Goal: Check status: Check status

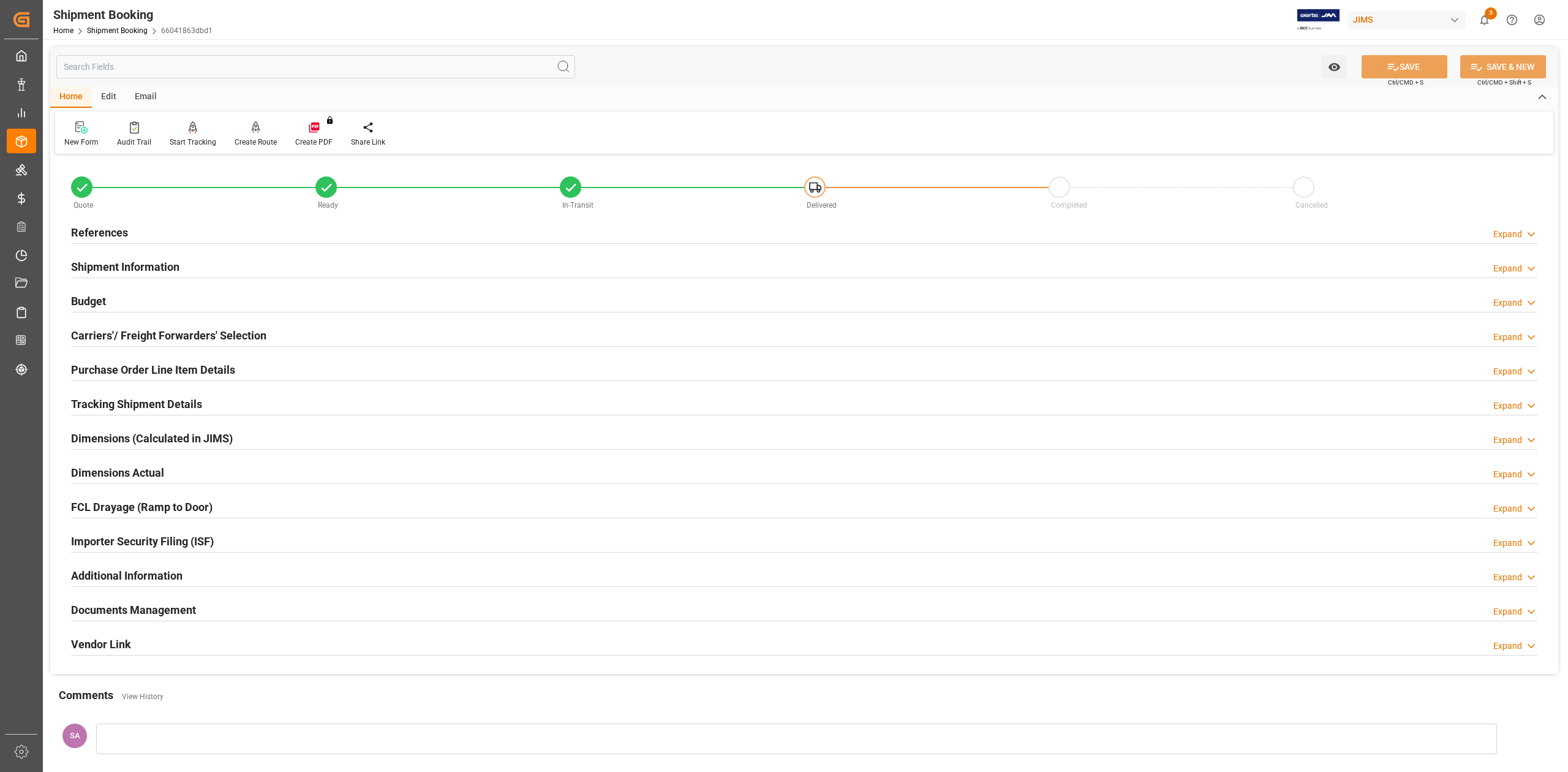
click at [101, 233] on h2 "References" at bounding box center [99, 232] width 57 height 16
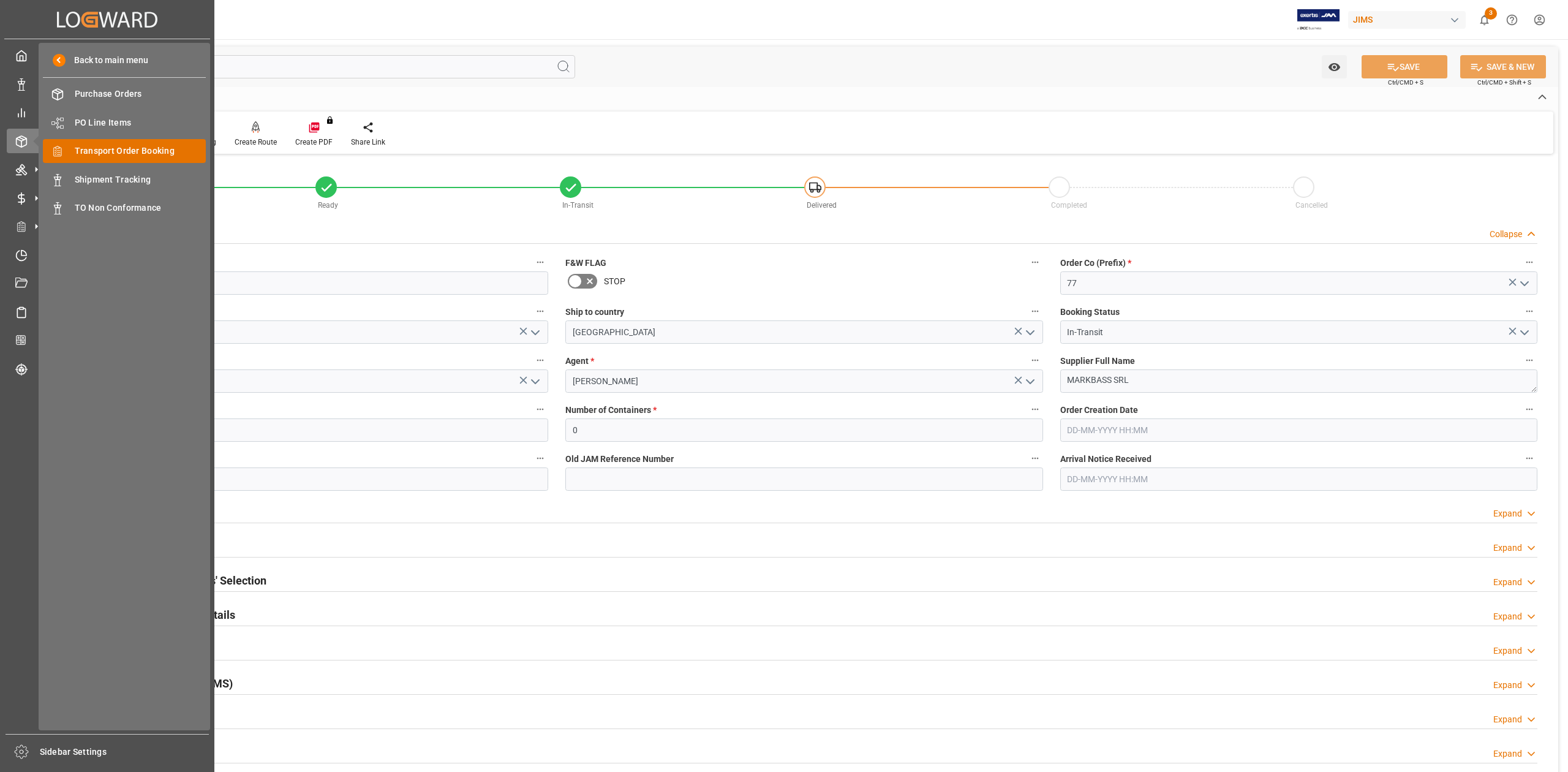
click at [141, 140] on div "Transport Order Booking Transport Order Booking" at bounding box center [124, 151] width 163 height 24
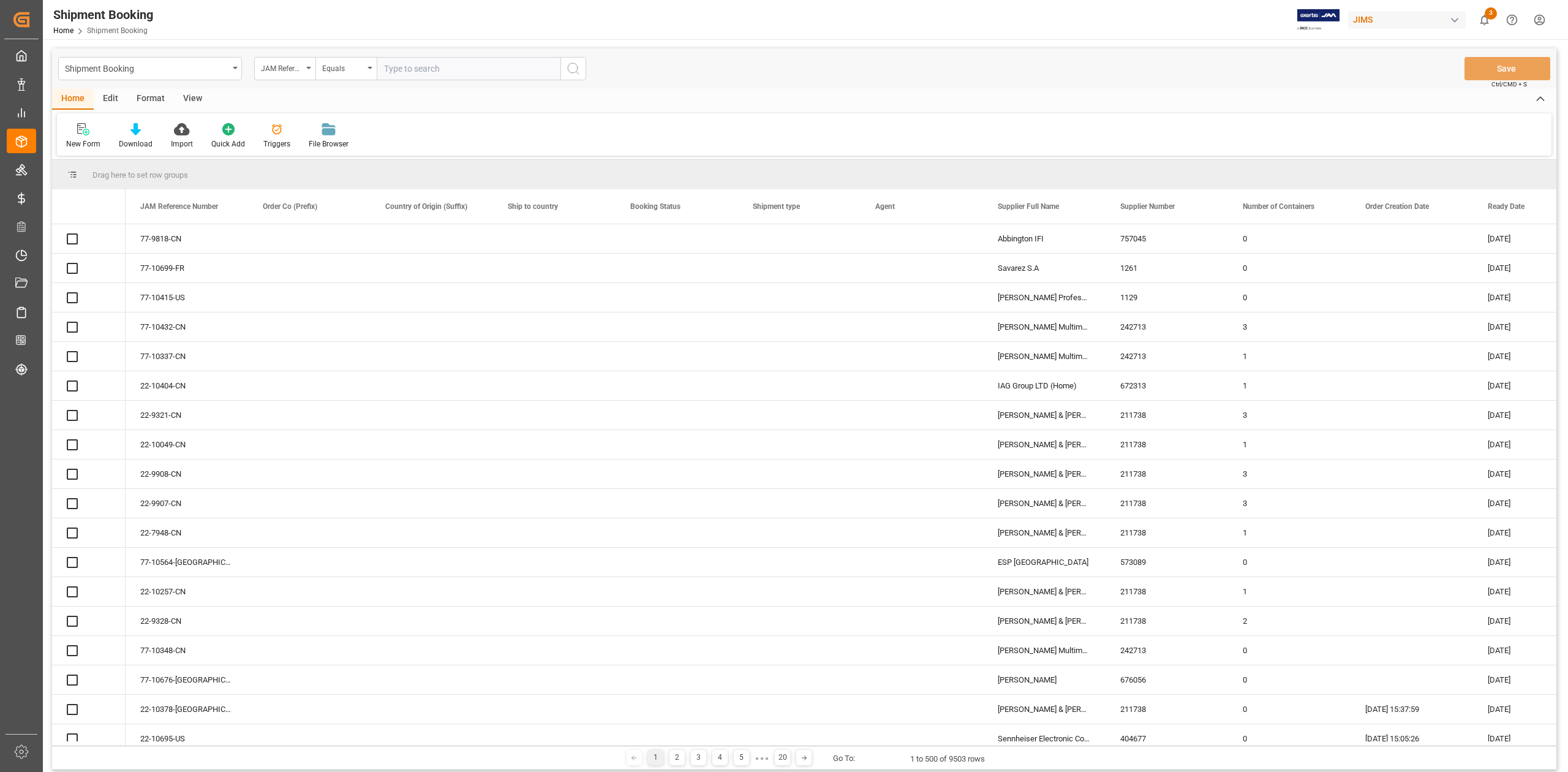
click at [517, 67] on input "text" at bounding box center [469, 68] width 184 height 23
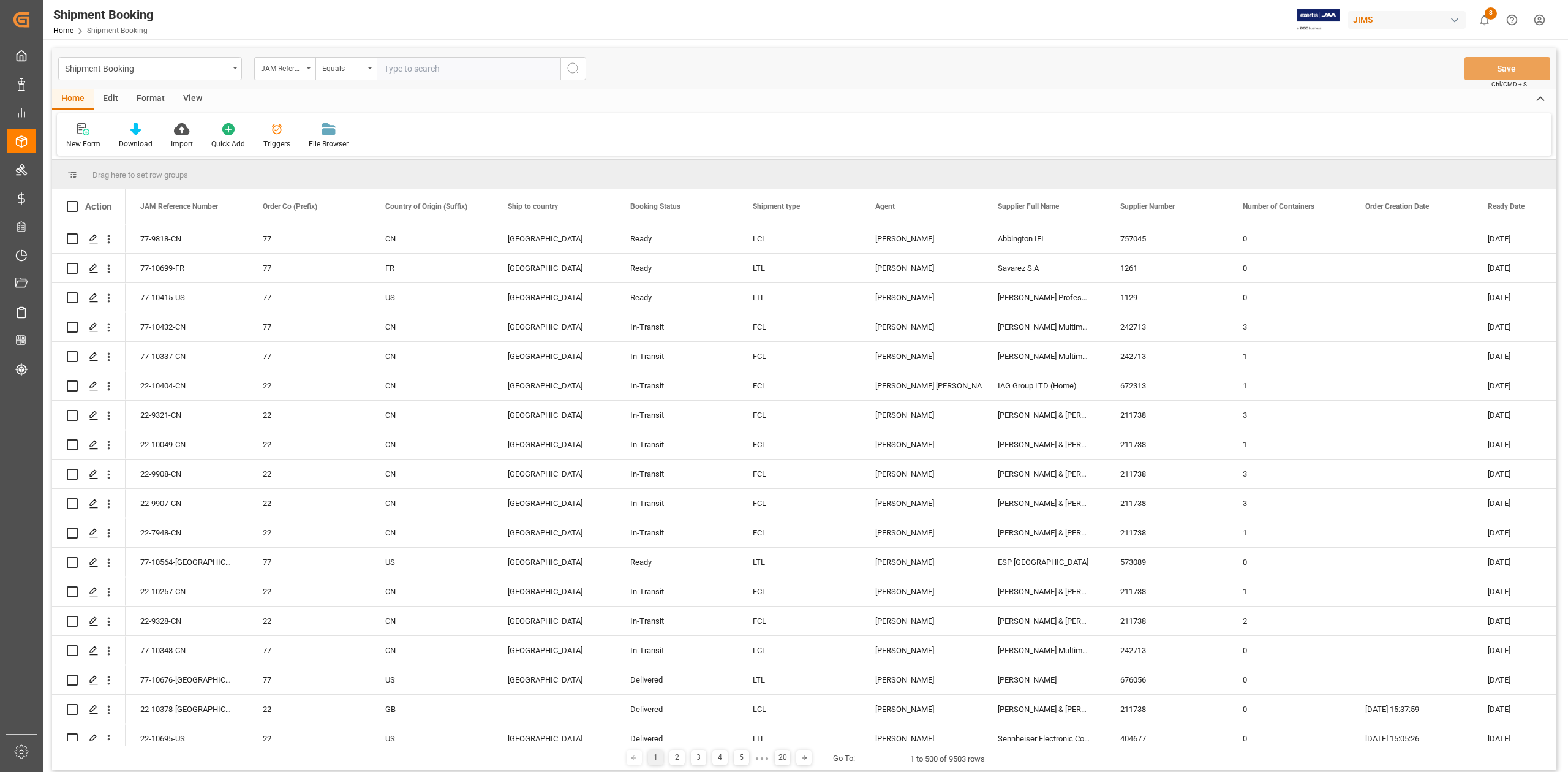
paste input "77-9084-CN"
type input "77-9084-CN"
click at [569, 69] on icon "search button" at bounding box center [573, 68] width 15 height 15
